Goal: Check status

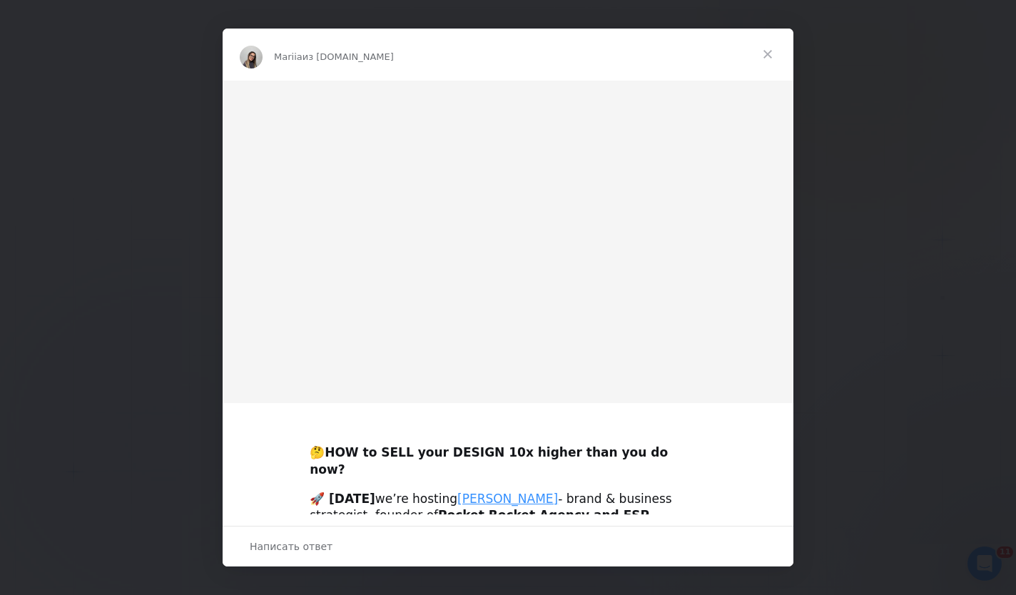
click at [766, 64] on span "Закрыть" at bounding box center [767, 54] width 51 height 51
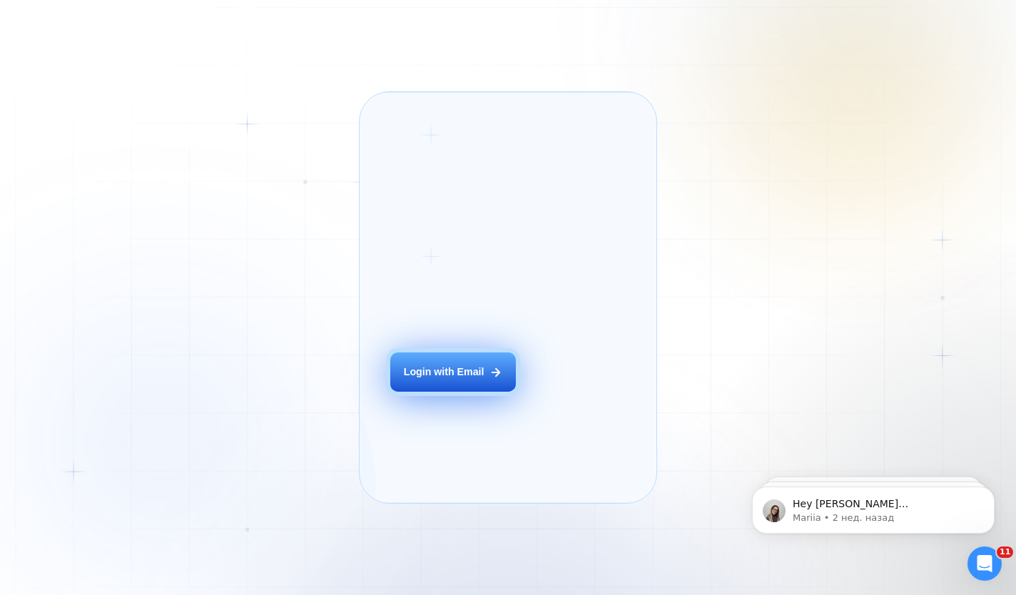
click at [453, 380] on div "Login with Email" at bounding box center [444, 372] width 81 height 14
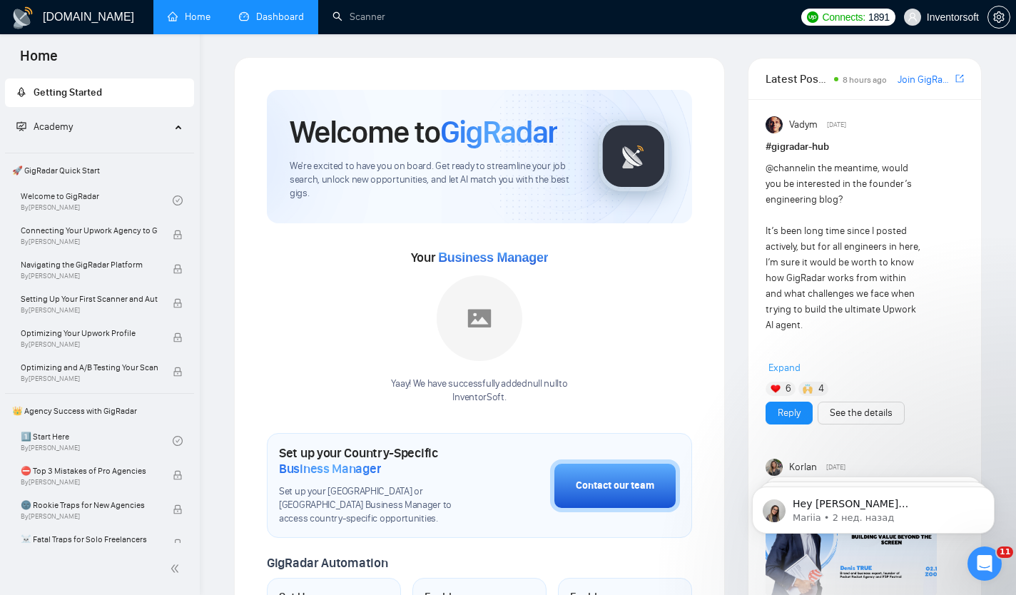
click at [293, 14] on link "Dashboard" at bounding box center [271, 17] width 65 height 12
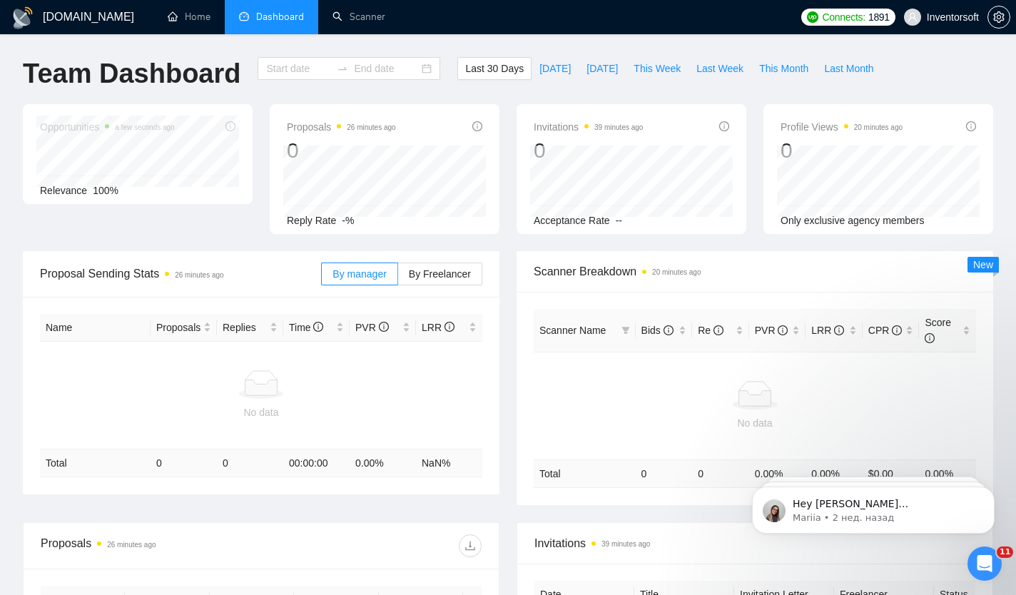
type input "2025-09-01"
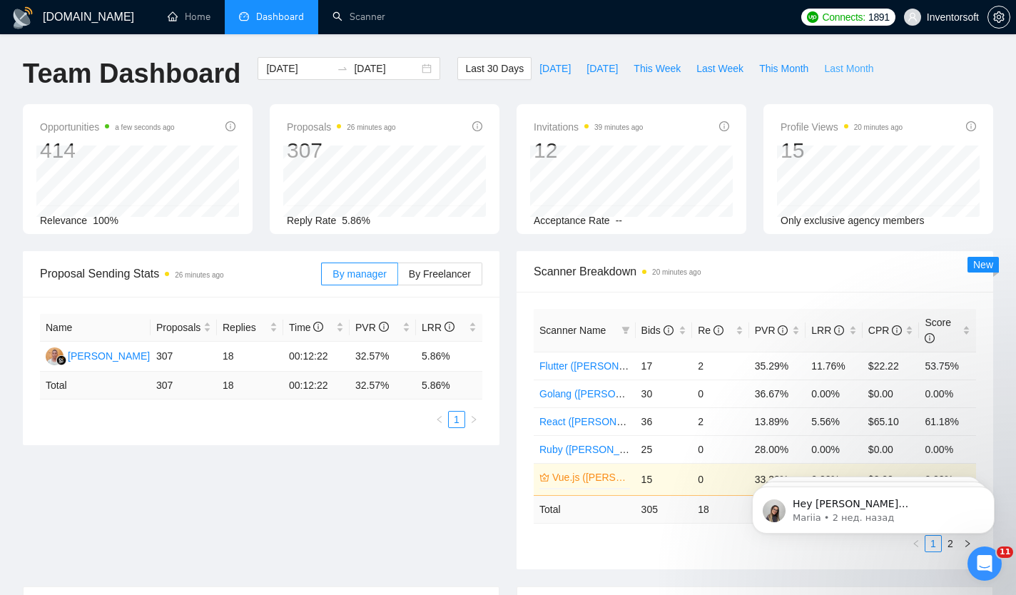
click at [859, 71] on span "Last Month" at bounding box center [848, 69] width 49 height 16
type input "2025-09-30"
